Goal: Task Accomplishment & Management: Use online tool/utility

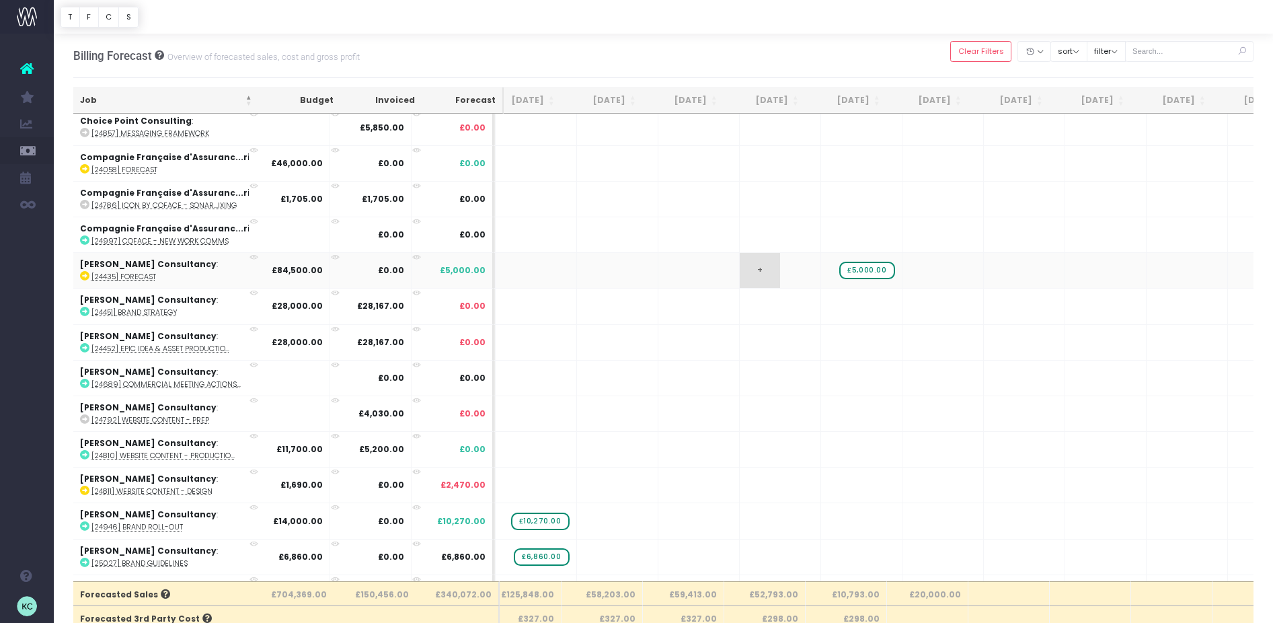
click at [746, 269] on span "+" at bounding box center [760, 270] width 40 height 35
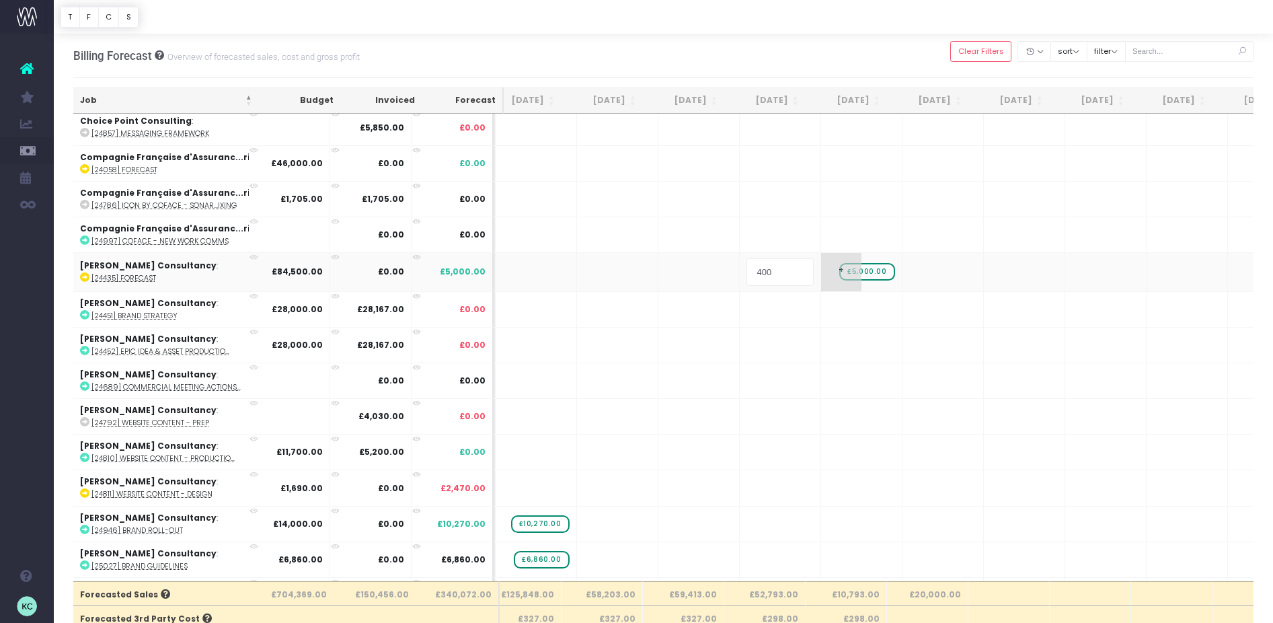
type input "4000"
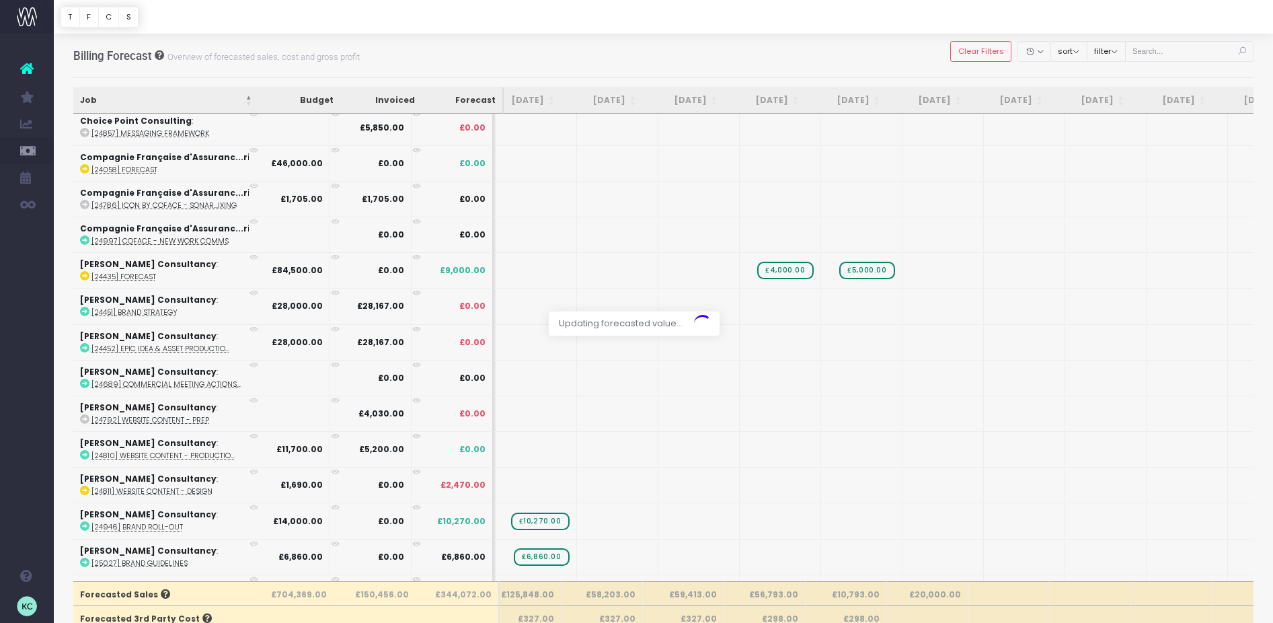
click at [856, 270] on div at bounding box center [636, 311] width 1273 height 623
click at [856, 270] on span "£5,000.00" at bounding box center [866, 270] width 55 height 17
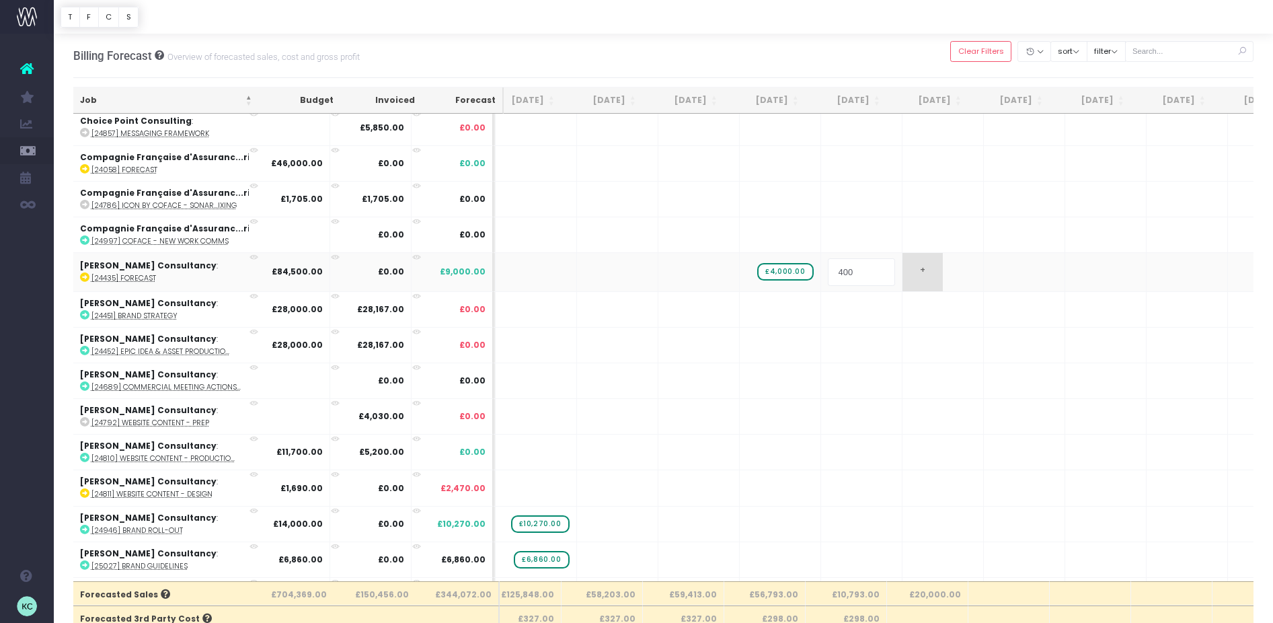
type input "4000"
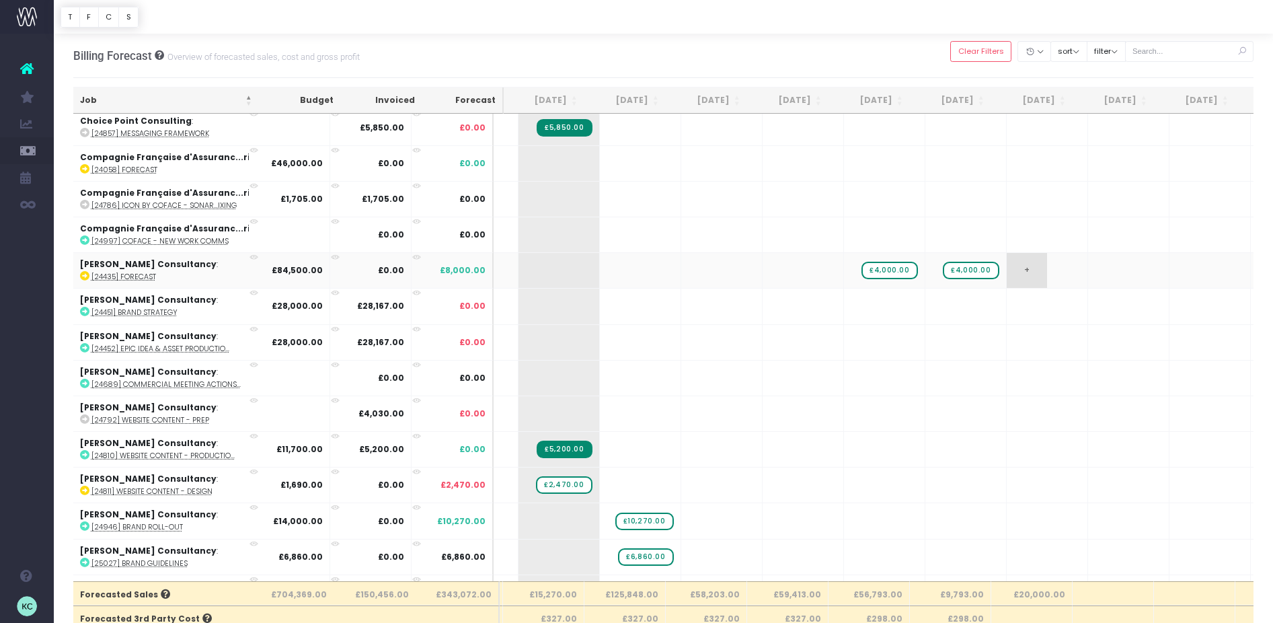
click at [1019, 264] on span "+" at bounding box center [1026, 270] width 40 height 35
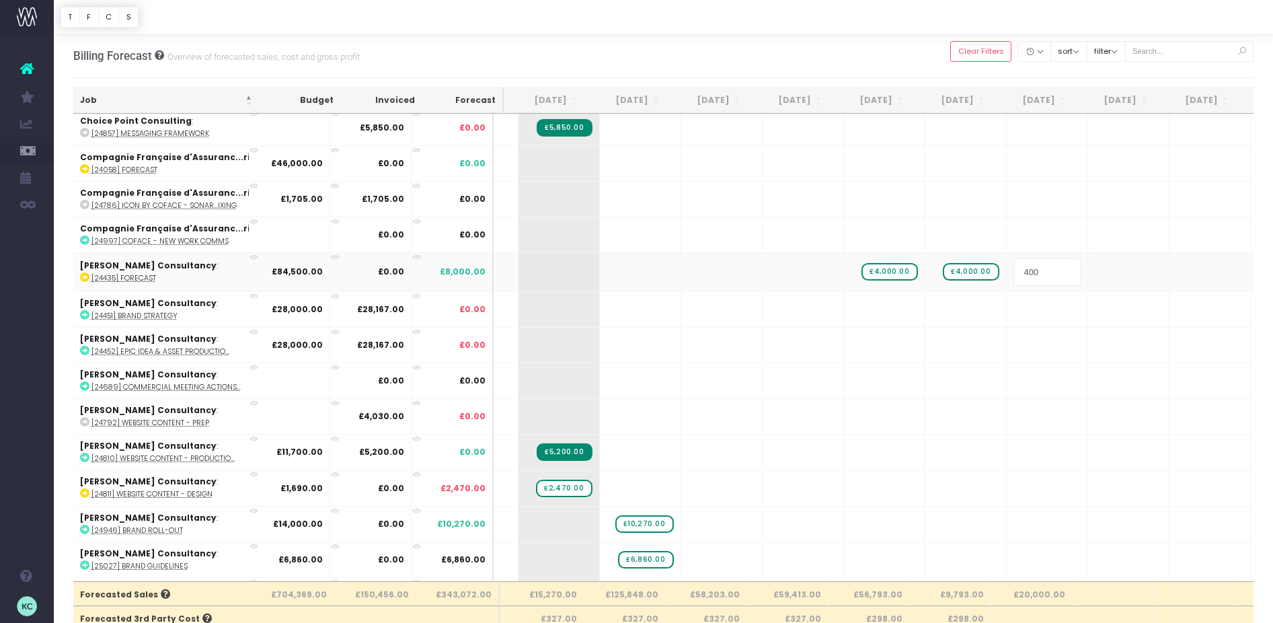
type input "4000"
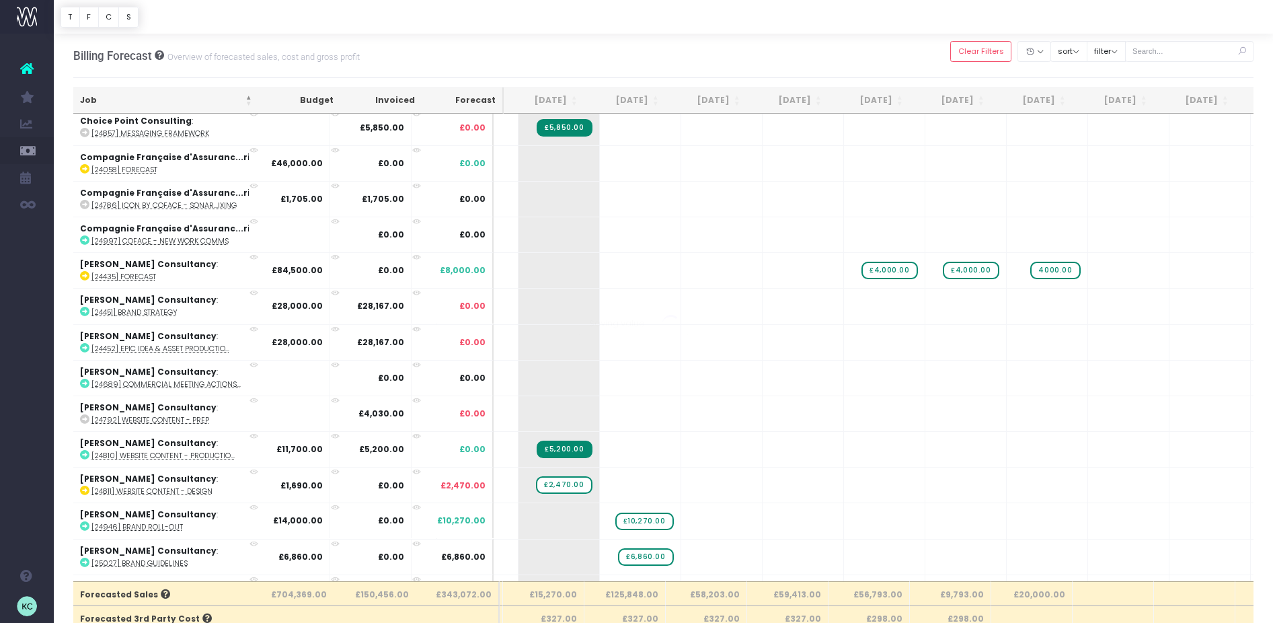
click at [857, 48] on body "Oh my... this is bad. [PERSON_NAME] wasn't able to load this page. Please conta…" at bounding box center [636, 311] width 1273 height 623
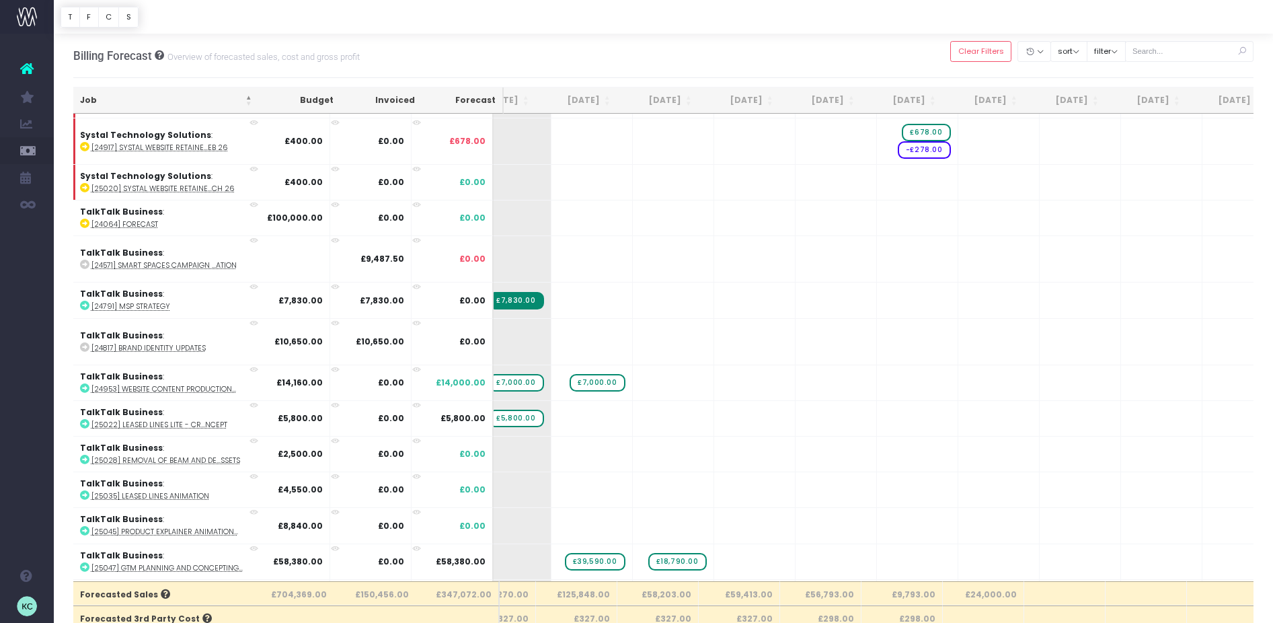
scroll to position [2650, 212]
click at [797, 219] on span "+" at bounding box center [815, 218] width 40 height 35
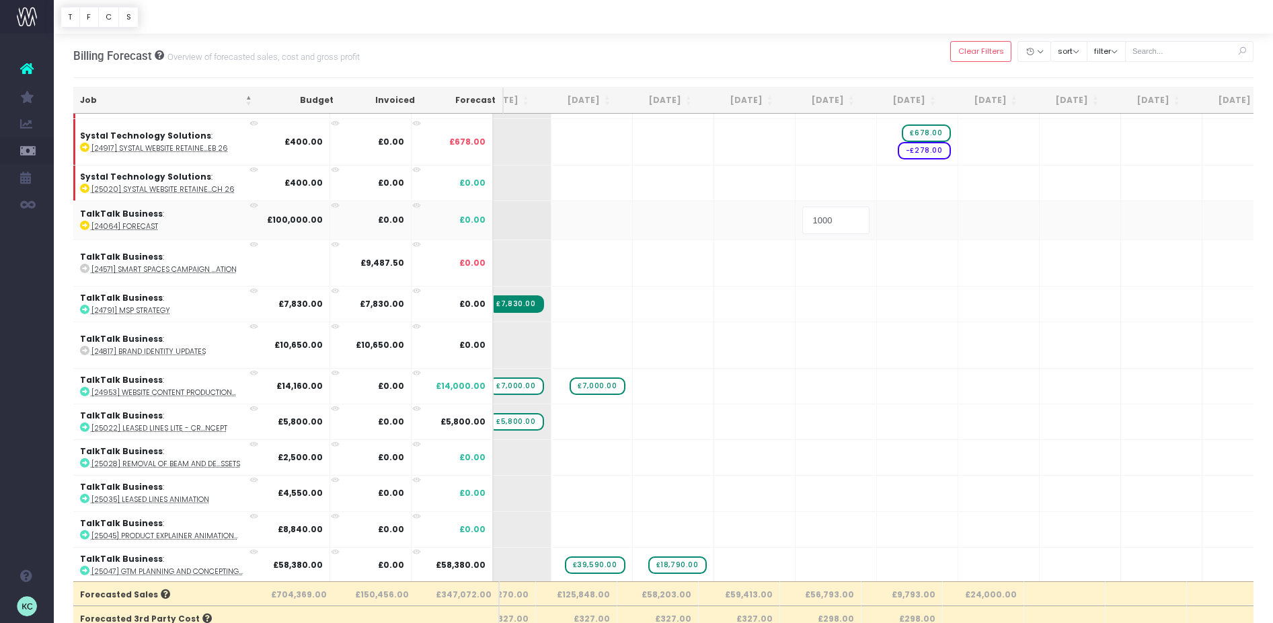
type input "10000"
click at [883, 219] on body "Oh my... this is bad. [PERSON_NAME] wasn't able to load this page. Please conta…" at bounding box center [636, 311] width 1273 height 623
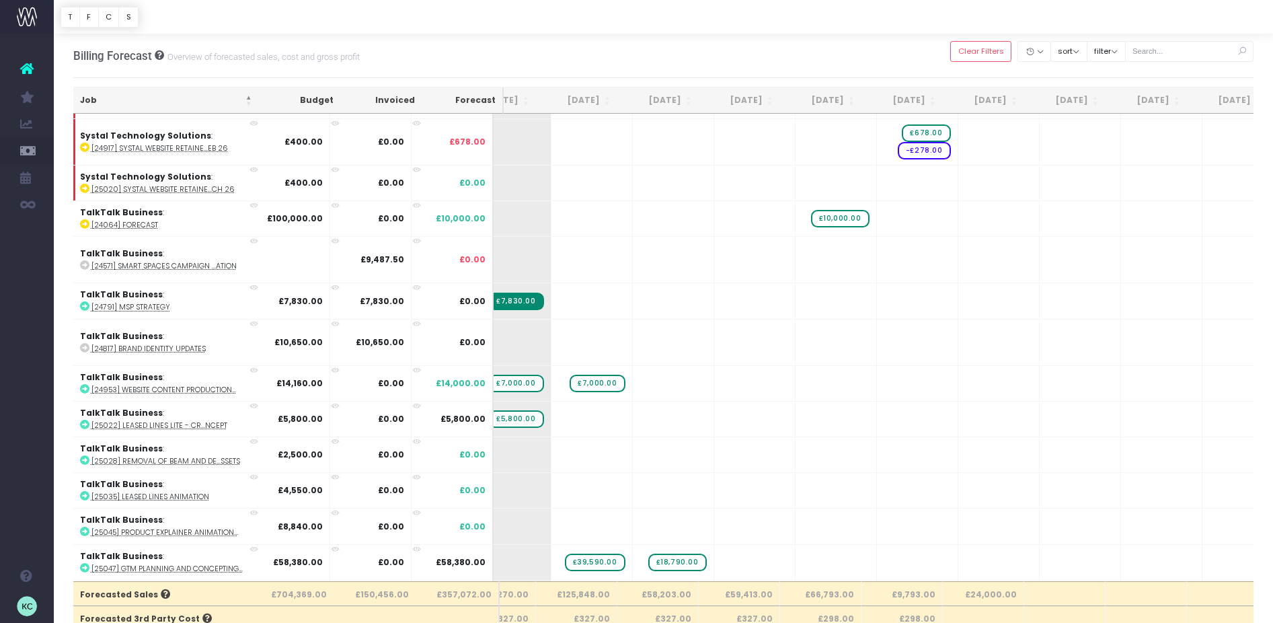
click at [0, 0] on span "+" at bounding box center [0, 0] width 0 height 0
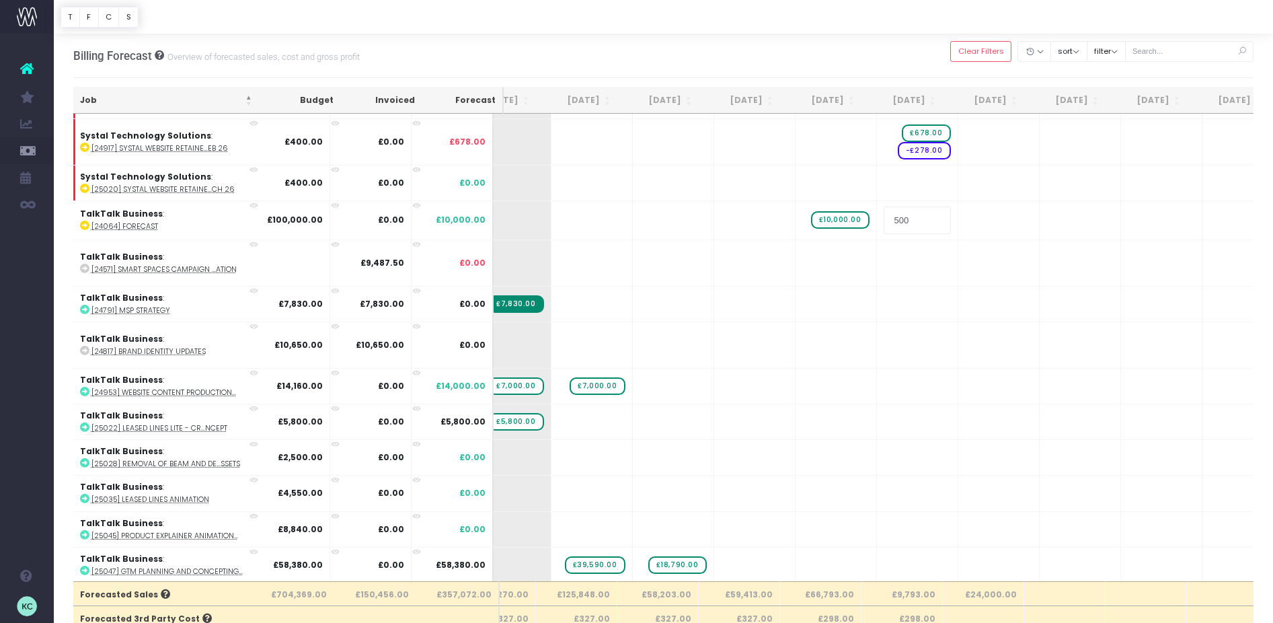
type input "5000"
click at [970, 220] on body "Oh my... this is bad. [PERSON_NAME] wasn't able to load this page. Please conta…" at bounding box center [636, 311] width 1273 height 623
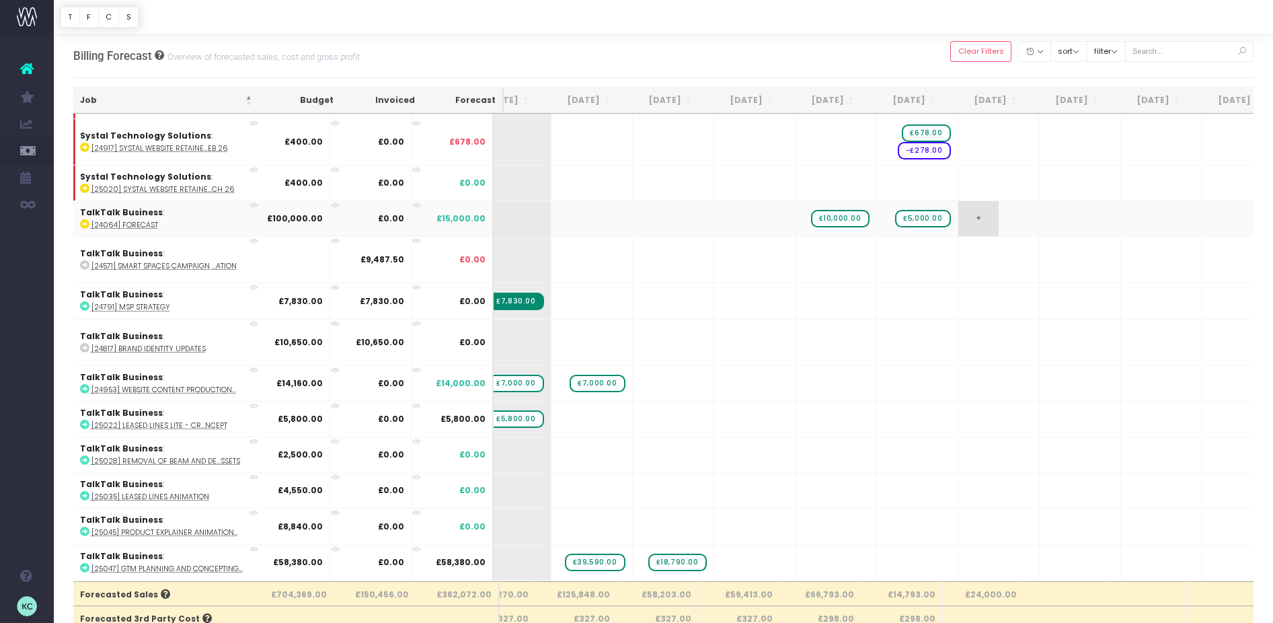
click at [967, 222] on span "+" at bounding box center [978, 218] width 40 height 35
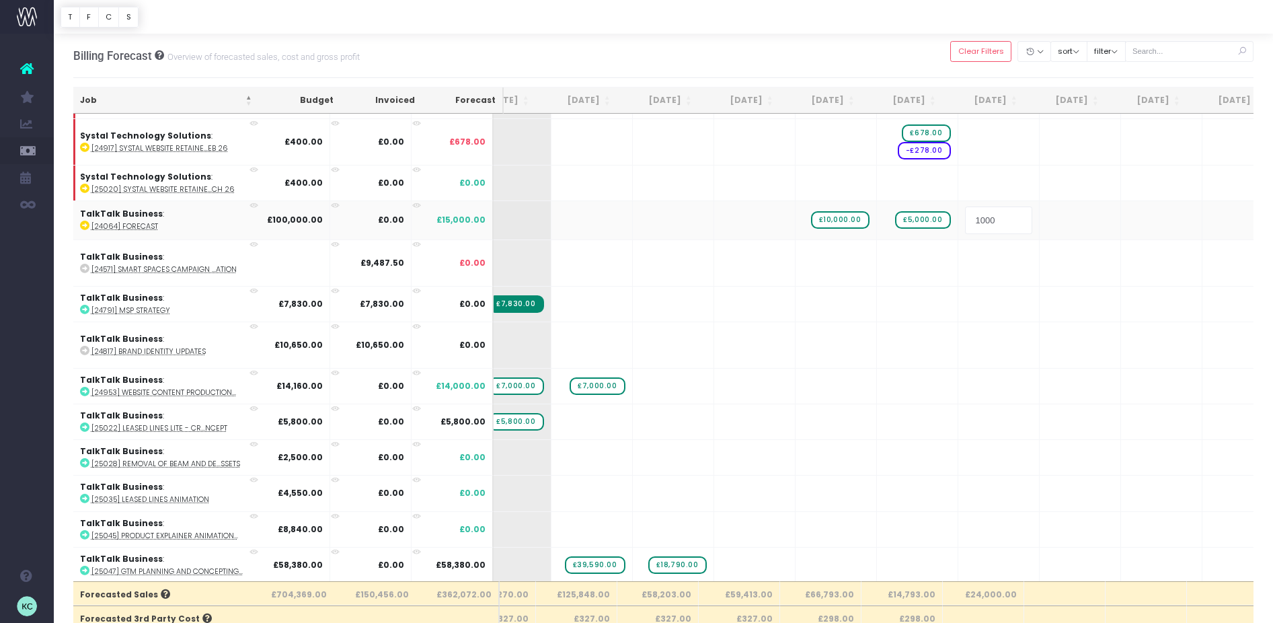
type input "10000"
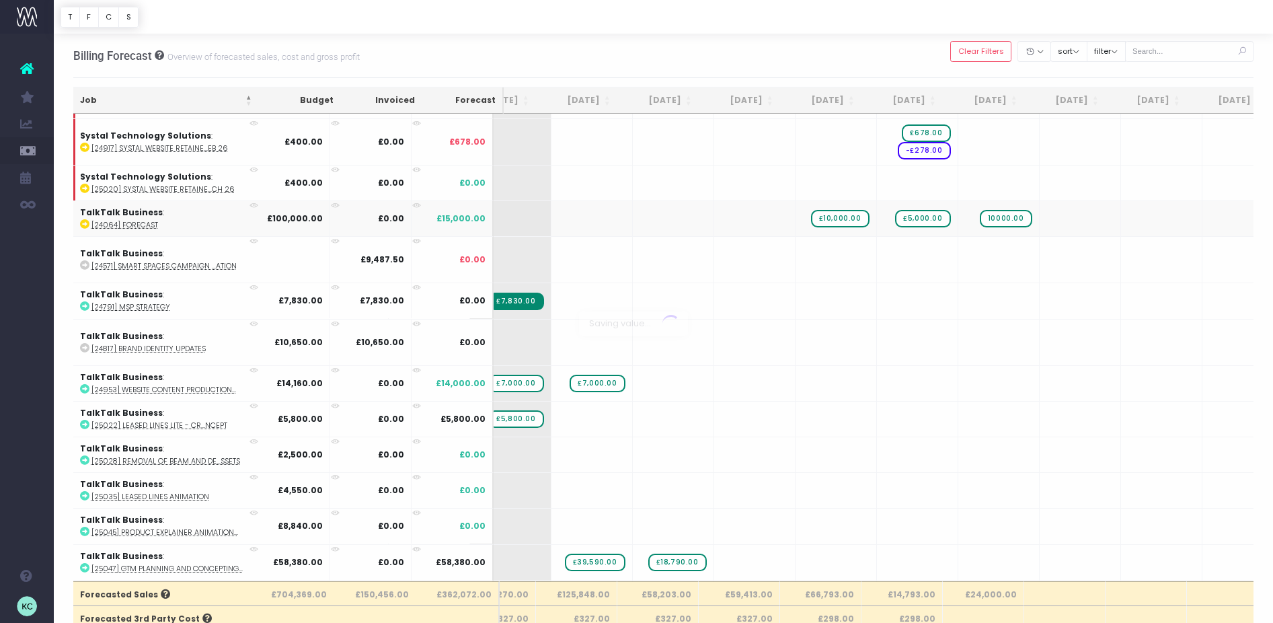
click at [819, 50] on body "Oh my... this is bad. [PERSON_NAME] wasn't able to load this page. Please conta…" at bounding box center [636, 311] width 1273 height 623
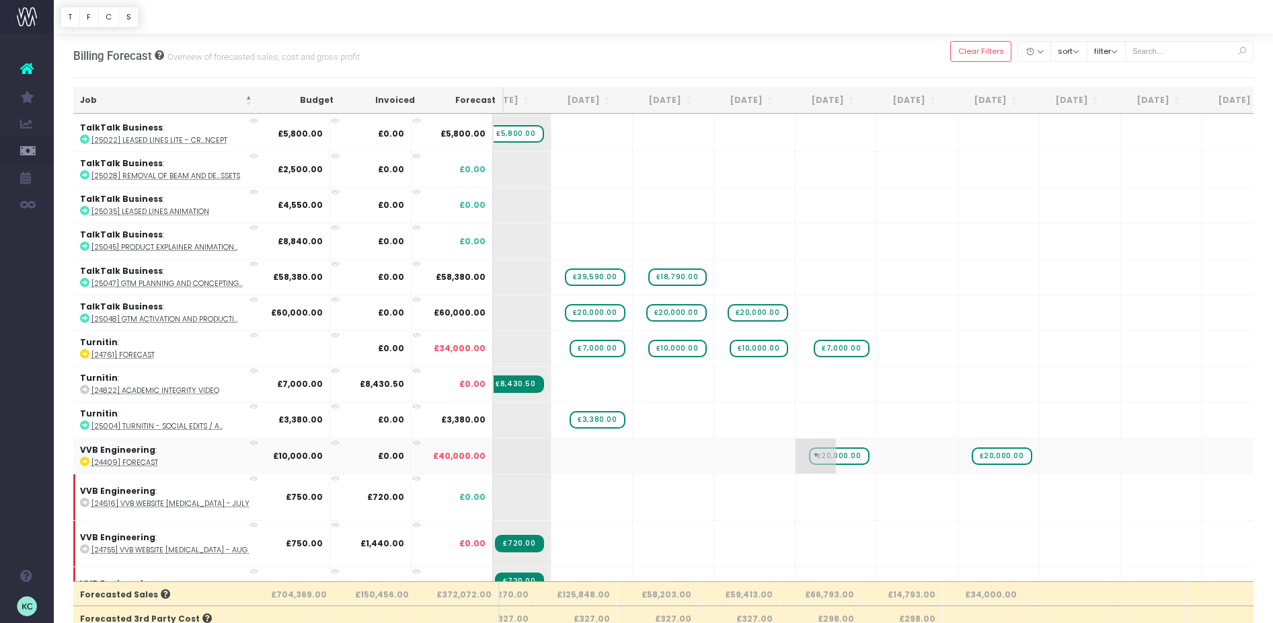
scroll to position [2966, 212]
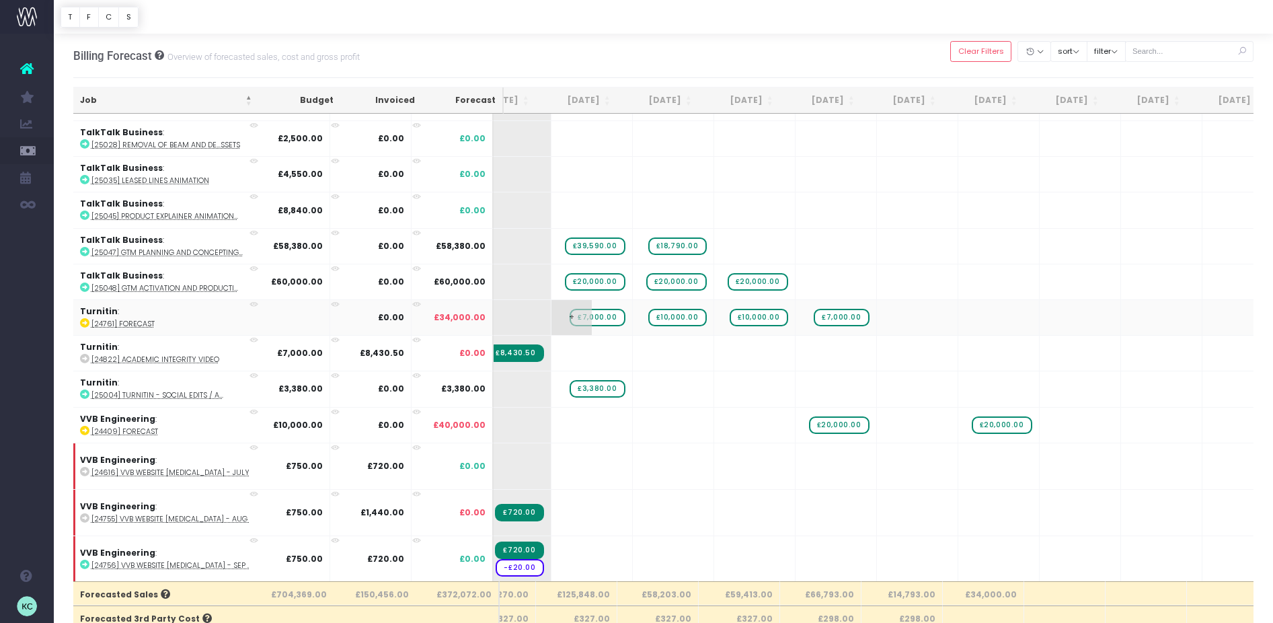
click at [585, 318] on span "£7,000.00" at bounding box center [596, 317] width 55 height 17
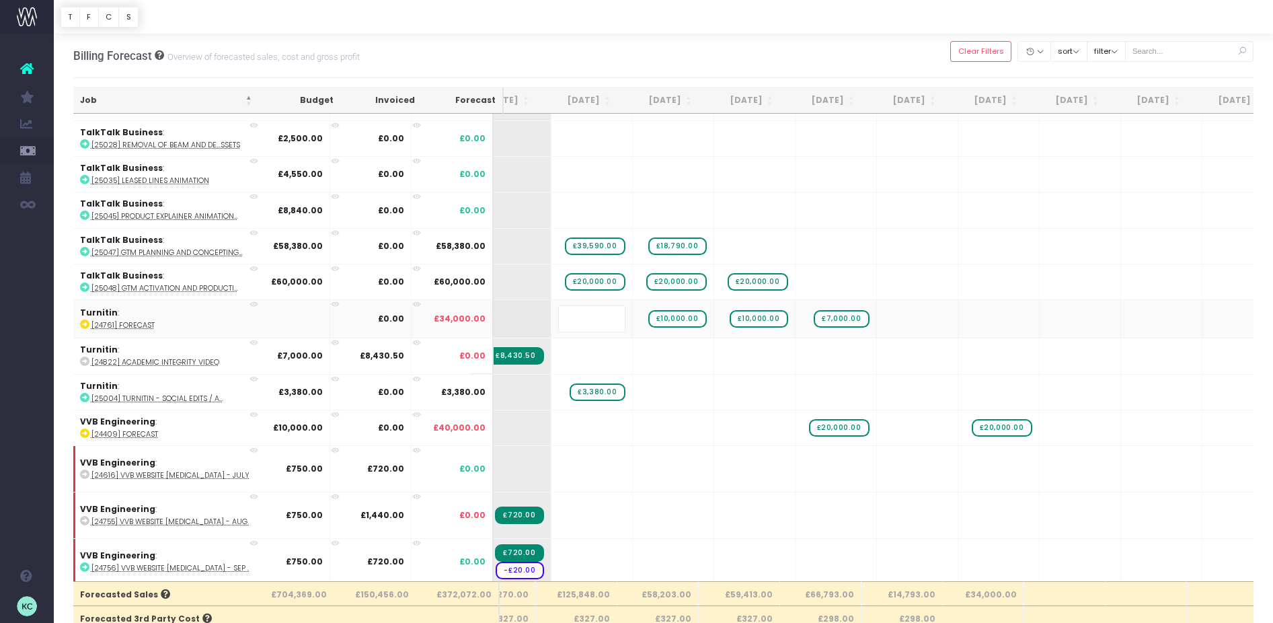
click at [681, 56] on body "Oh my... this is bad. [PERSON_NAME] wasn't able to load this page. Please conta…" at bounding box center [636, 311] width 1273 height 623
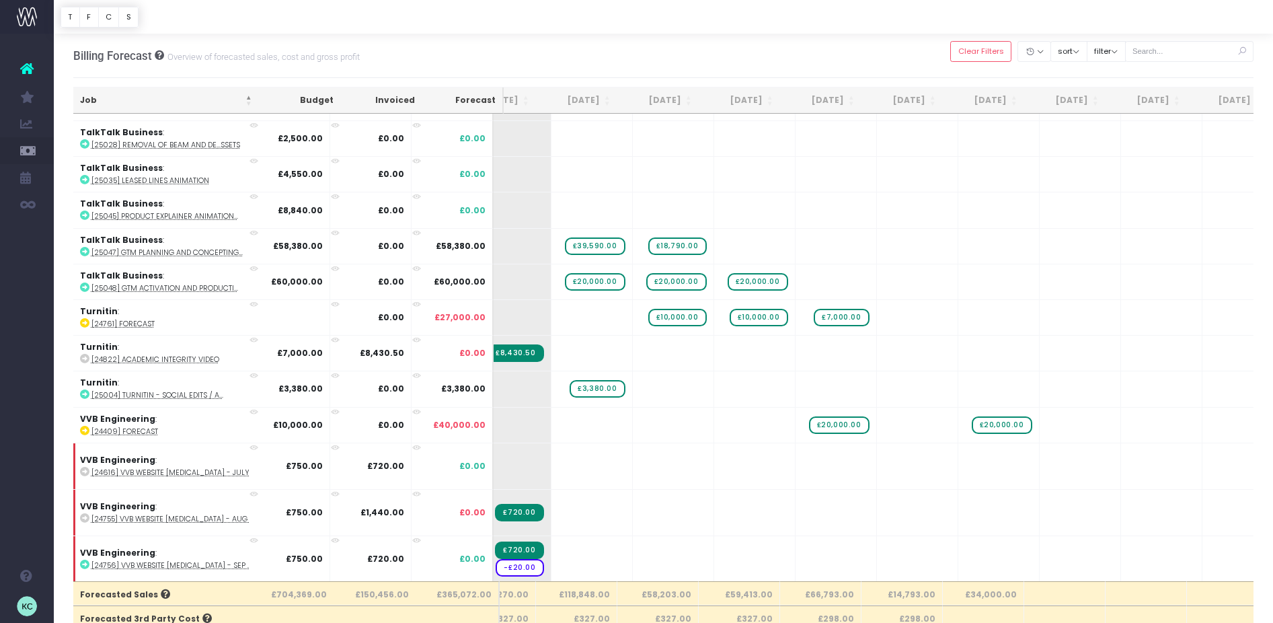
click at [833, 317] on span "£7,000.00" at bounding box center [841, 317] width 55 height 17
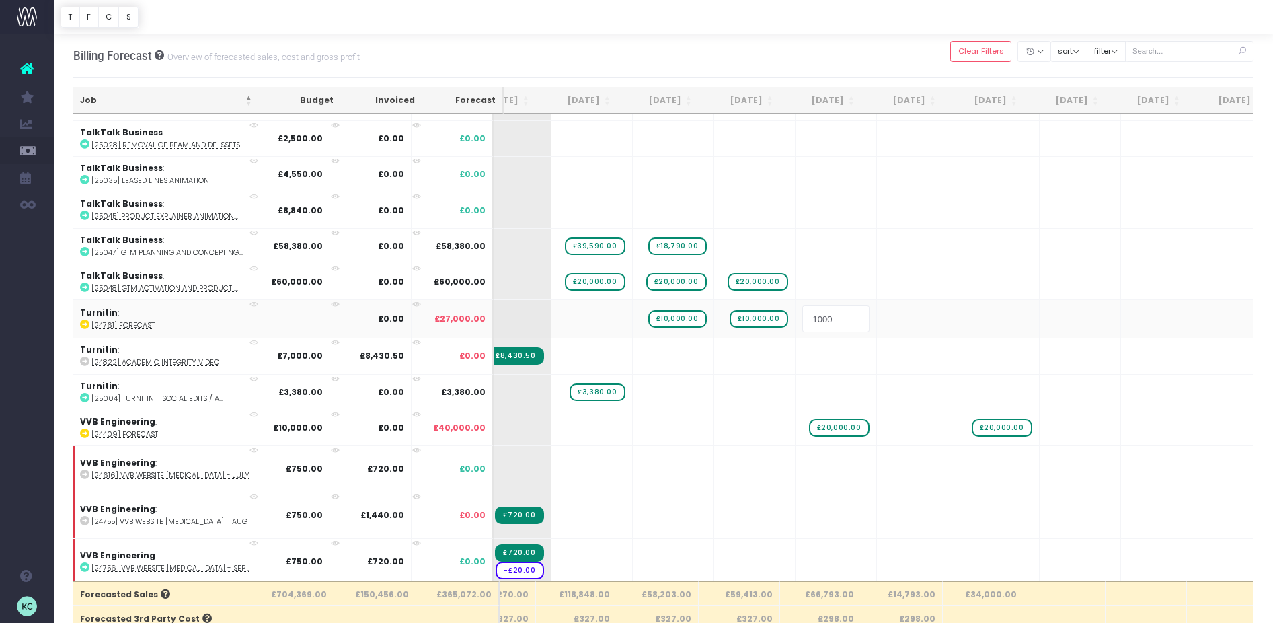
type input "10000"
click at [820, 45] on body "Oh my... this is bad. [PERSON_NAME] wasn't able to load this page. Please conta…" at bounding box center [636, 311] width 1273 height 623
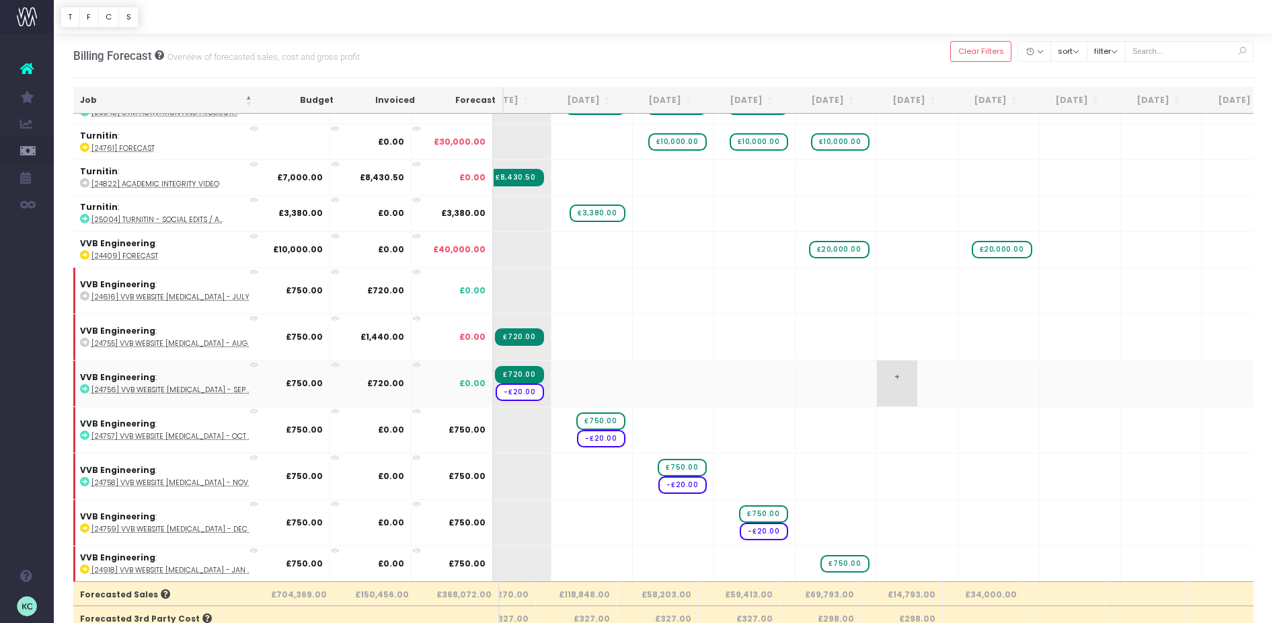
scroll to position [3152, 212]
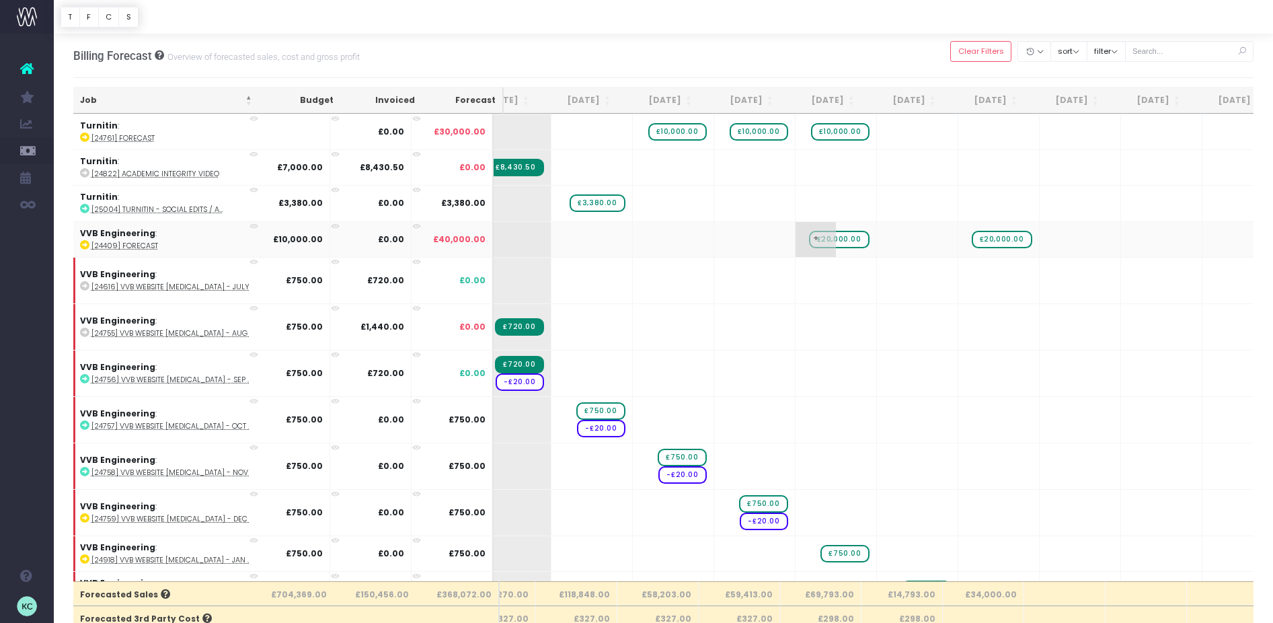
click at [834, 240] on span "£20,000.00" at bounding box center [839, 239] width 61 height 17
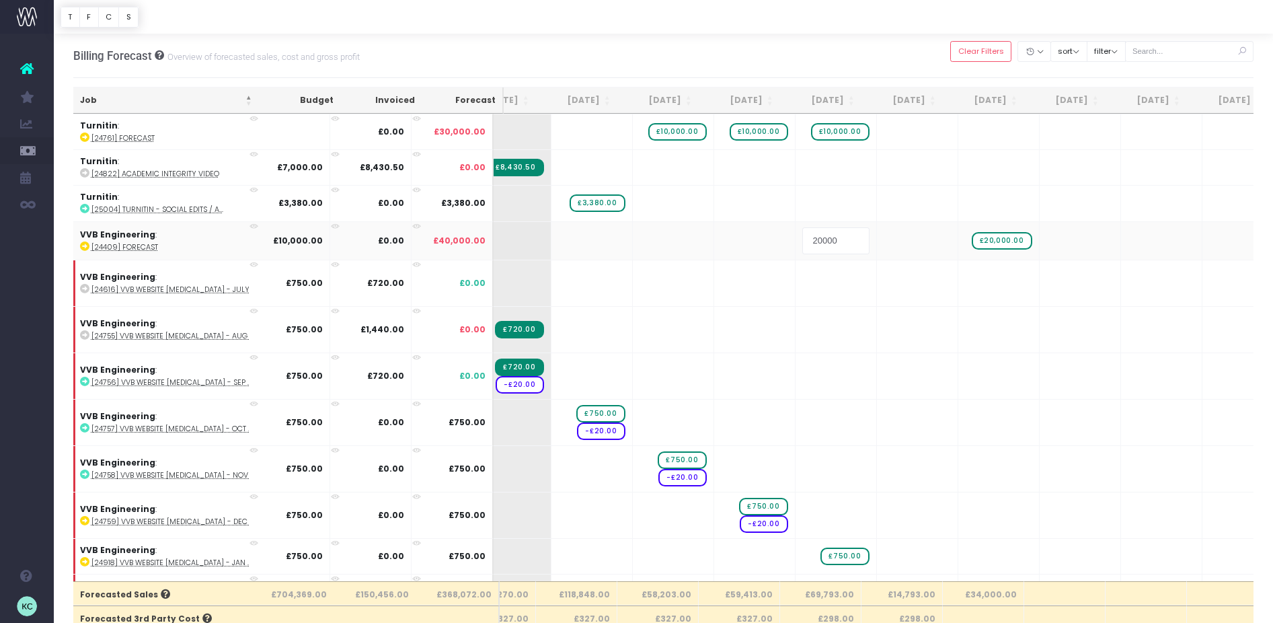
click at [881, 57] on div "Billing Forecast Overview of forecasted sales, cost and gross profit Clear Filt…" at bounding box center [663, 56] width 1181 height 44
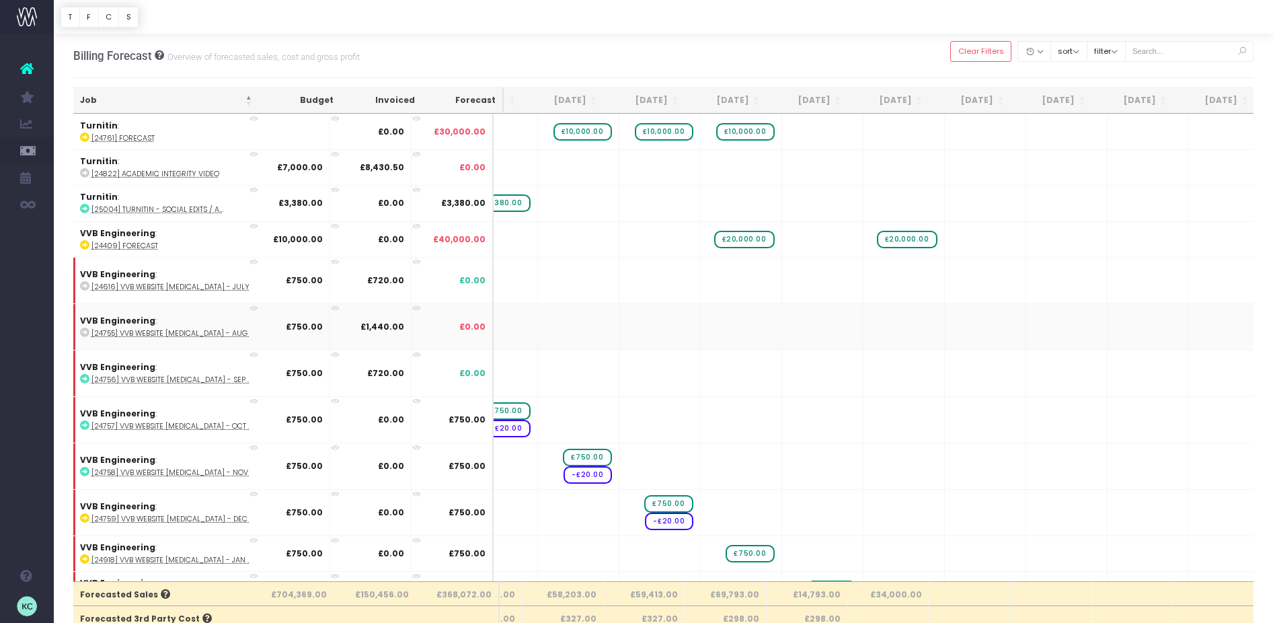
scroll to position [3152, 342]
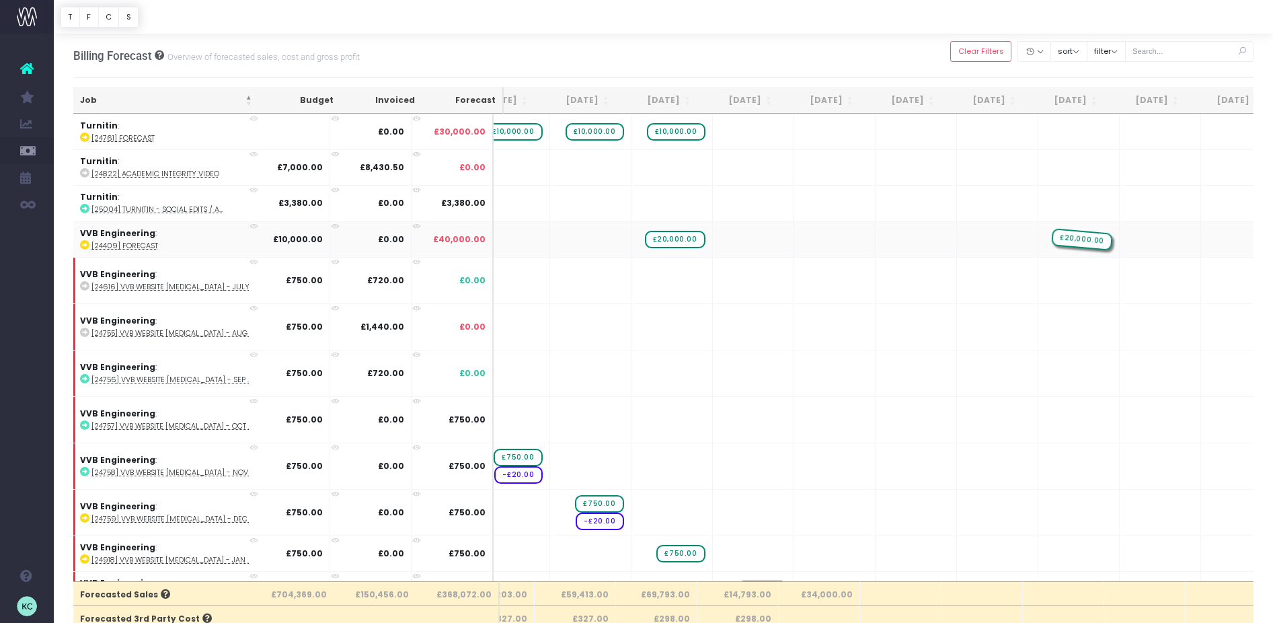
drag, startPoint x: 826, startPoint y: 242, endPoint x: 1048, endPoint y: 241, distance: 221.9
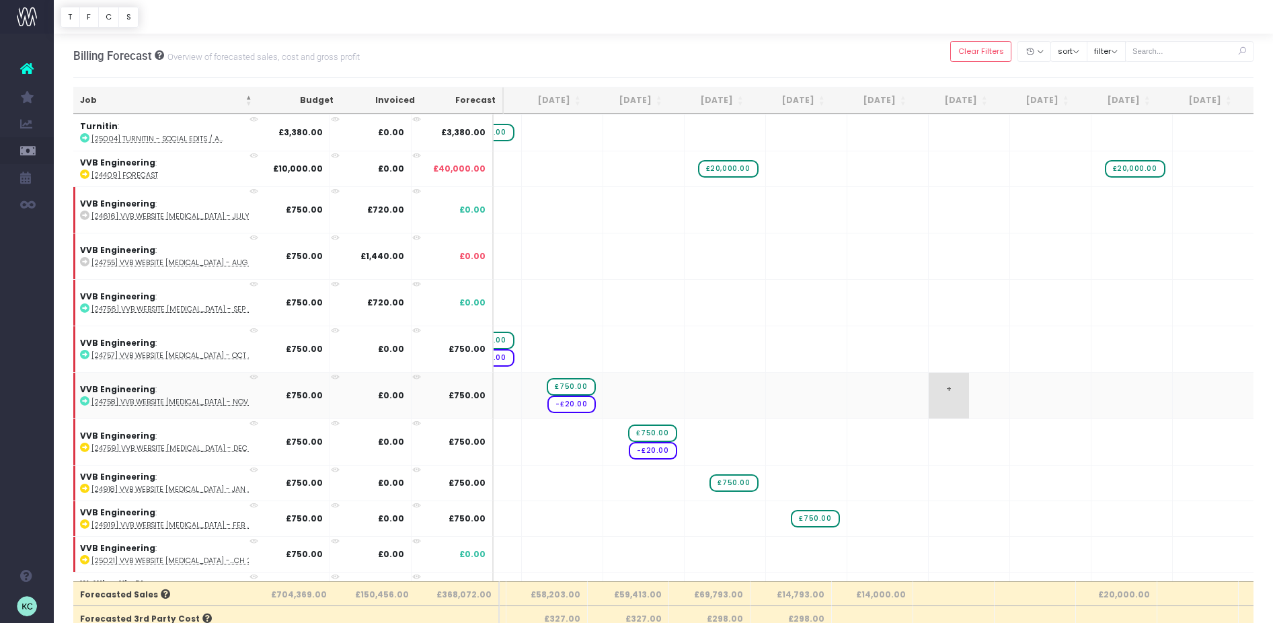
scroll to position [3220, 315]
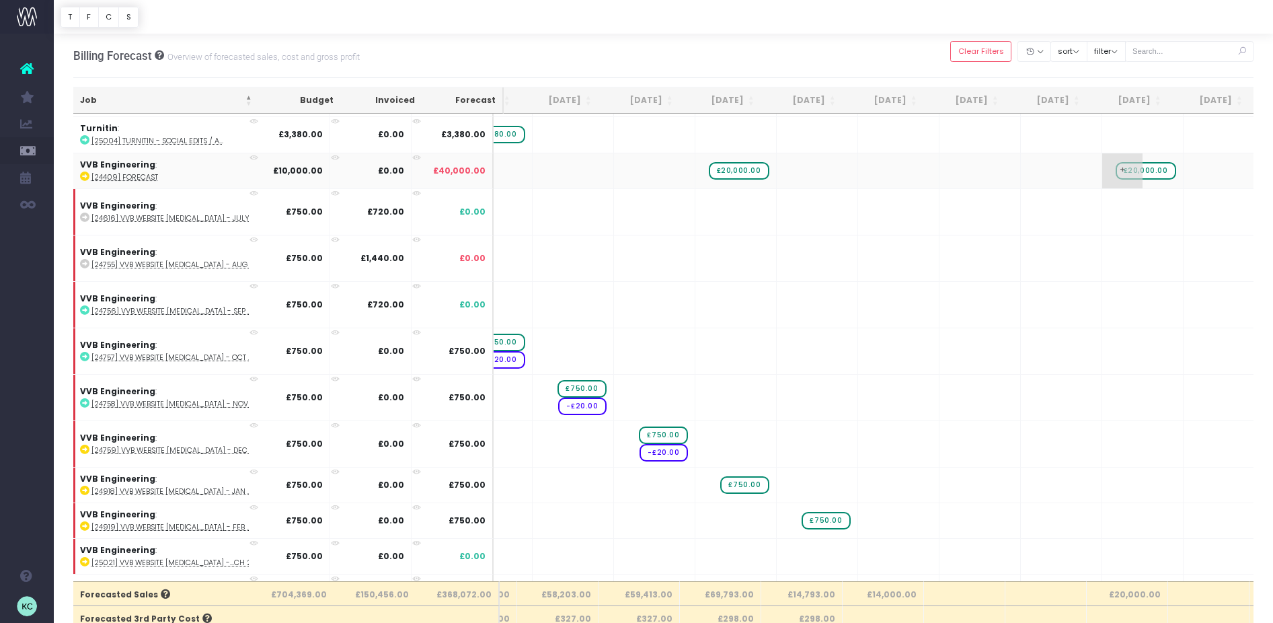
click at [1142, 175] on span "£20,000.00" at bounding box center [1145, 170] width 61 height 17
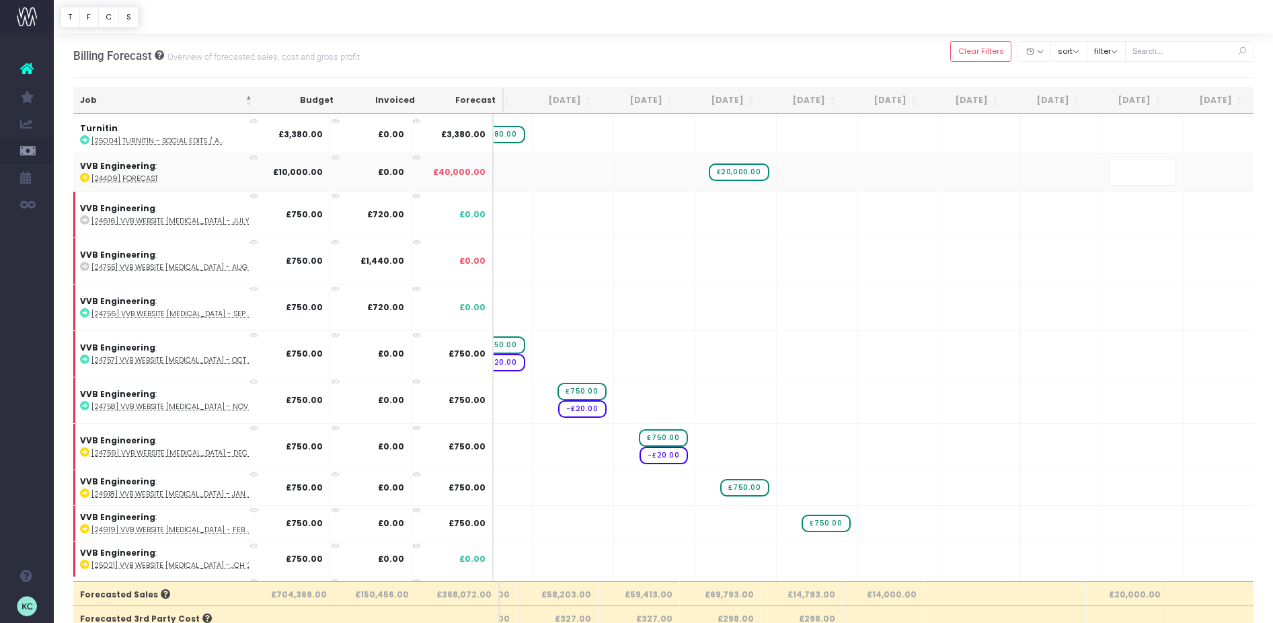
click at [902, 38] on body "Oh my... this is bad. [PERSON_NAME] wasn't able to load this page. Please conta…" at bounding box center [636, 311] width 1273 height 623
